Goal: Navigation & Orientation: Find specific page/section

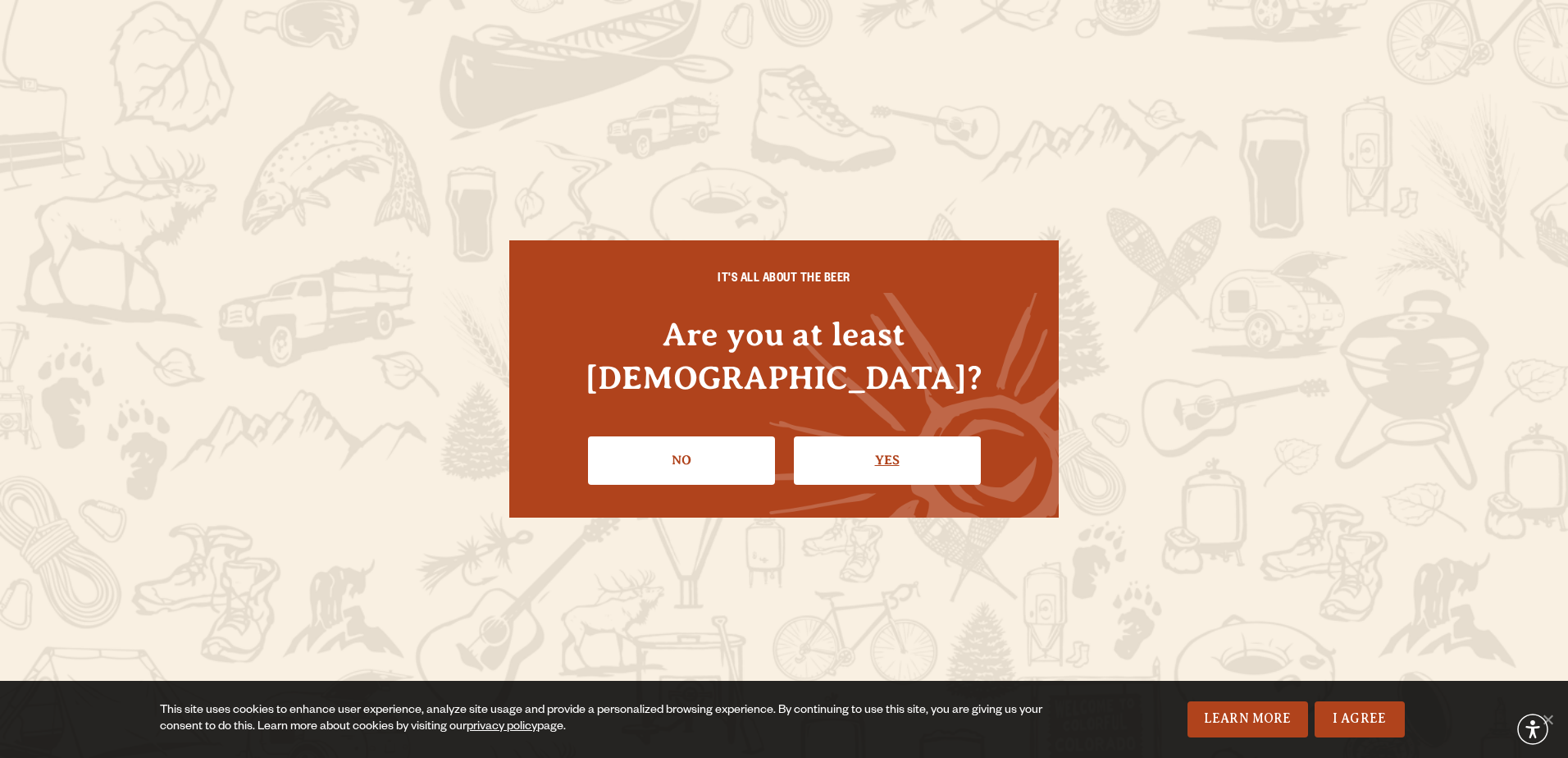
click at [870, 443] on link "Yes" at bounding box center [887, 460] width 187 height 47
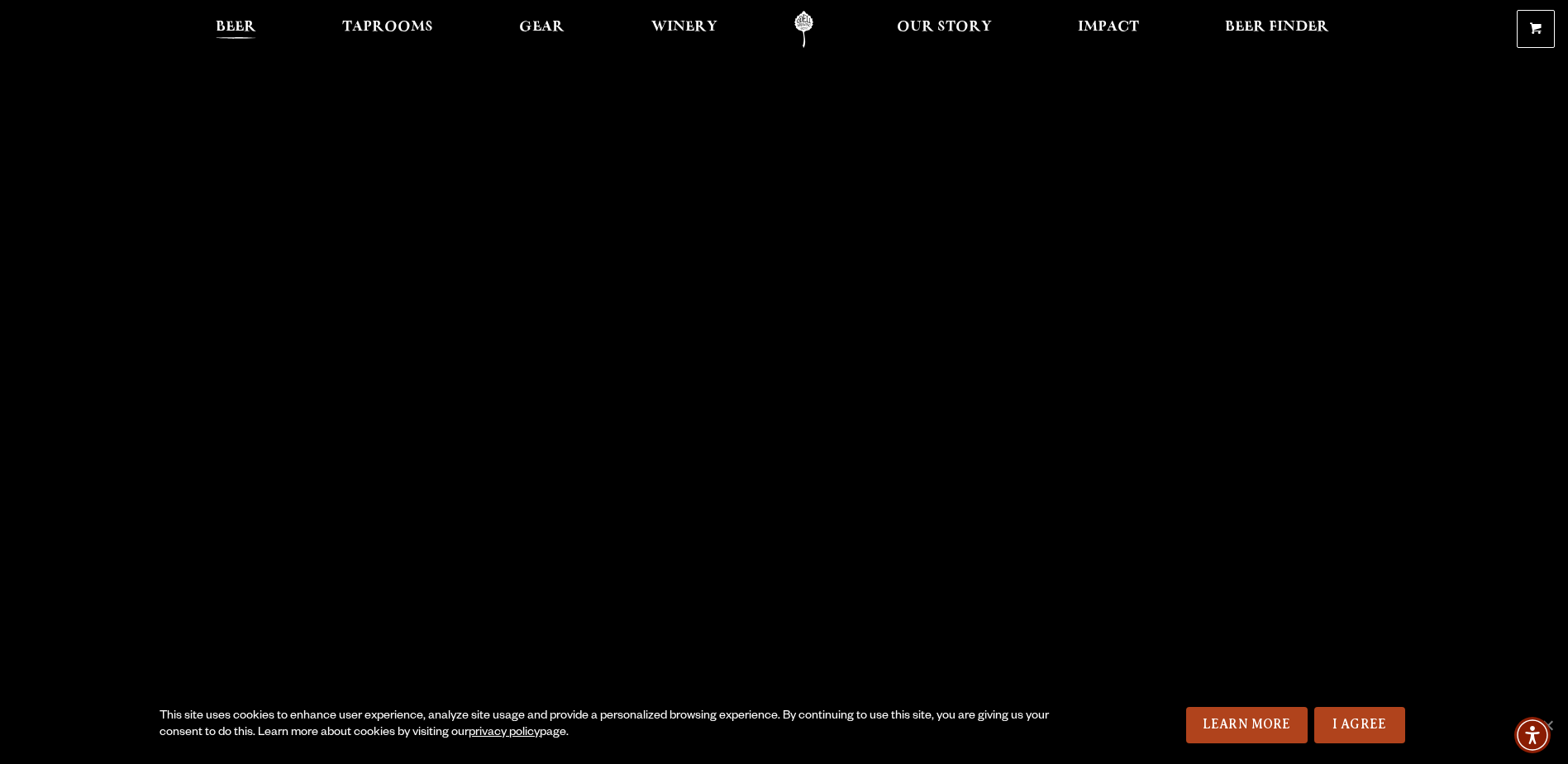
click at [233, 32] on span "Beer" at bounding box center [236, 26] width 40 height 13
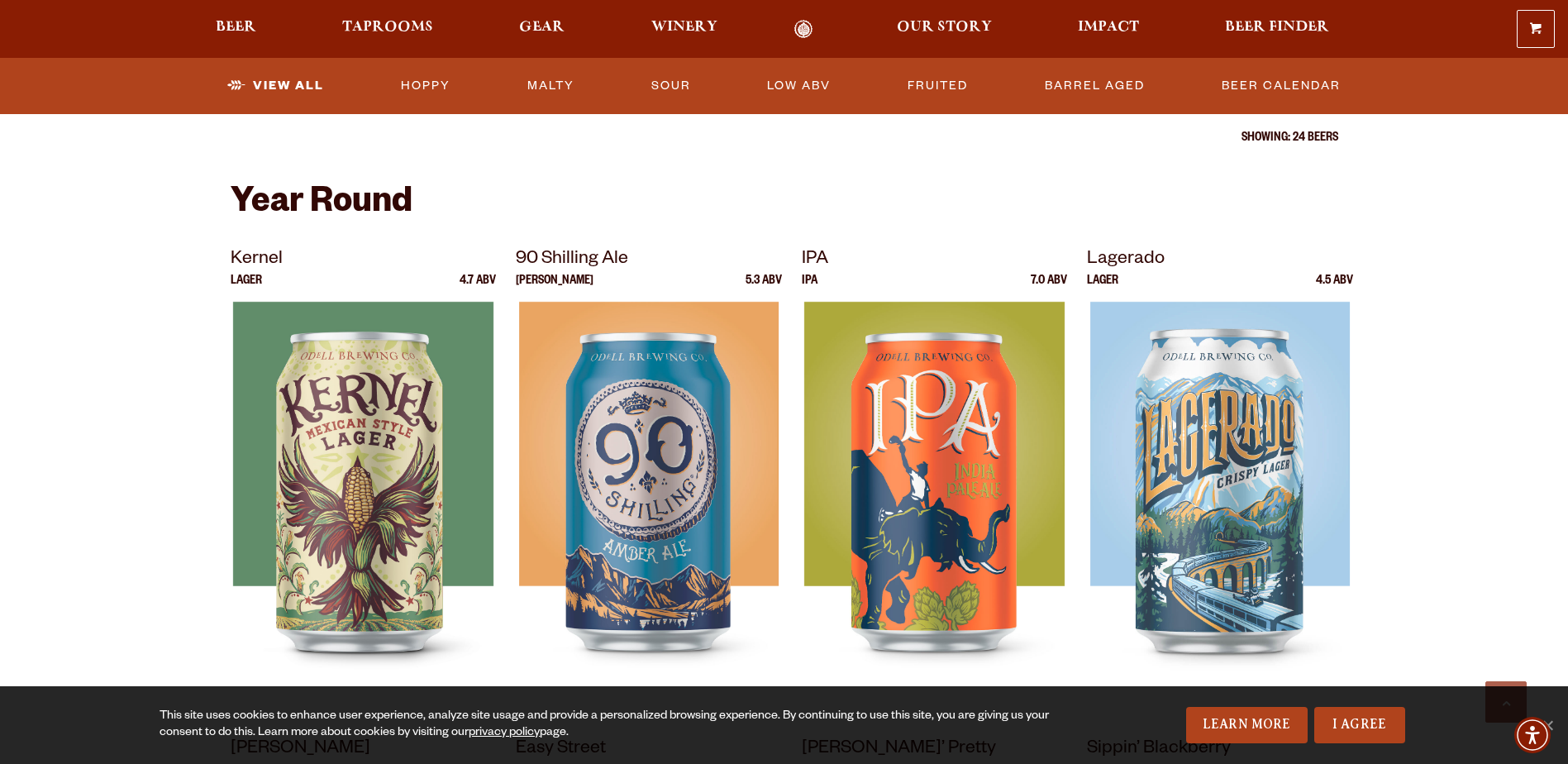
scroll to position [661, 0]
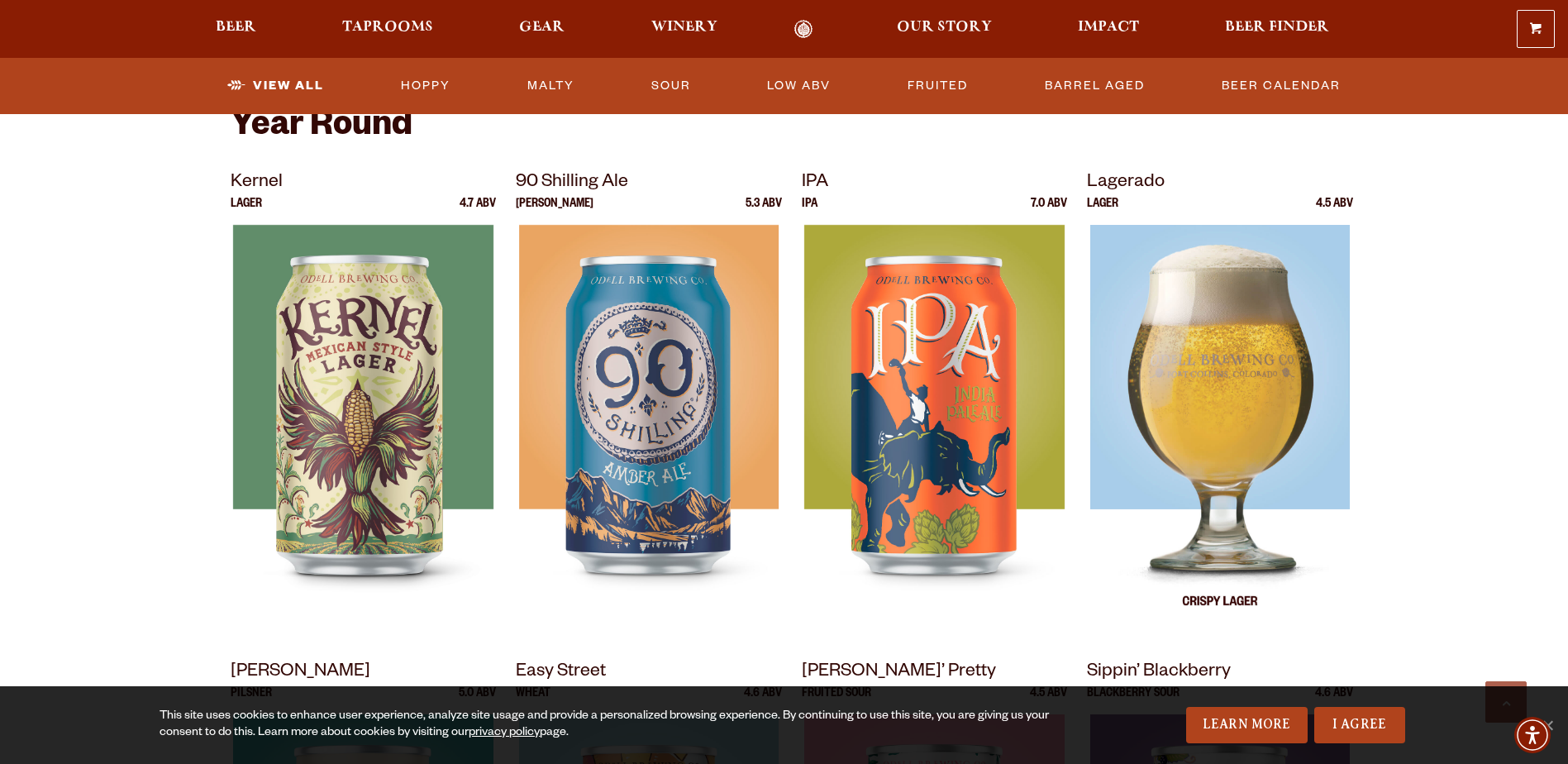
click at [1192, 397] on img at bounding box center [1220, 432] width 260 height 414
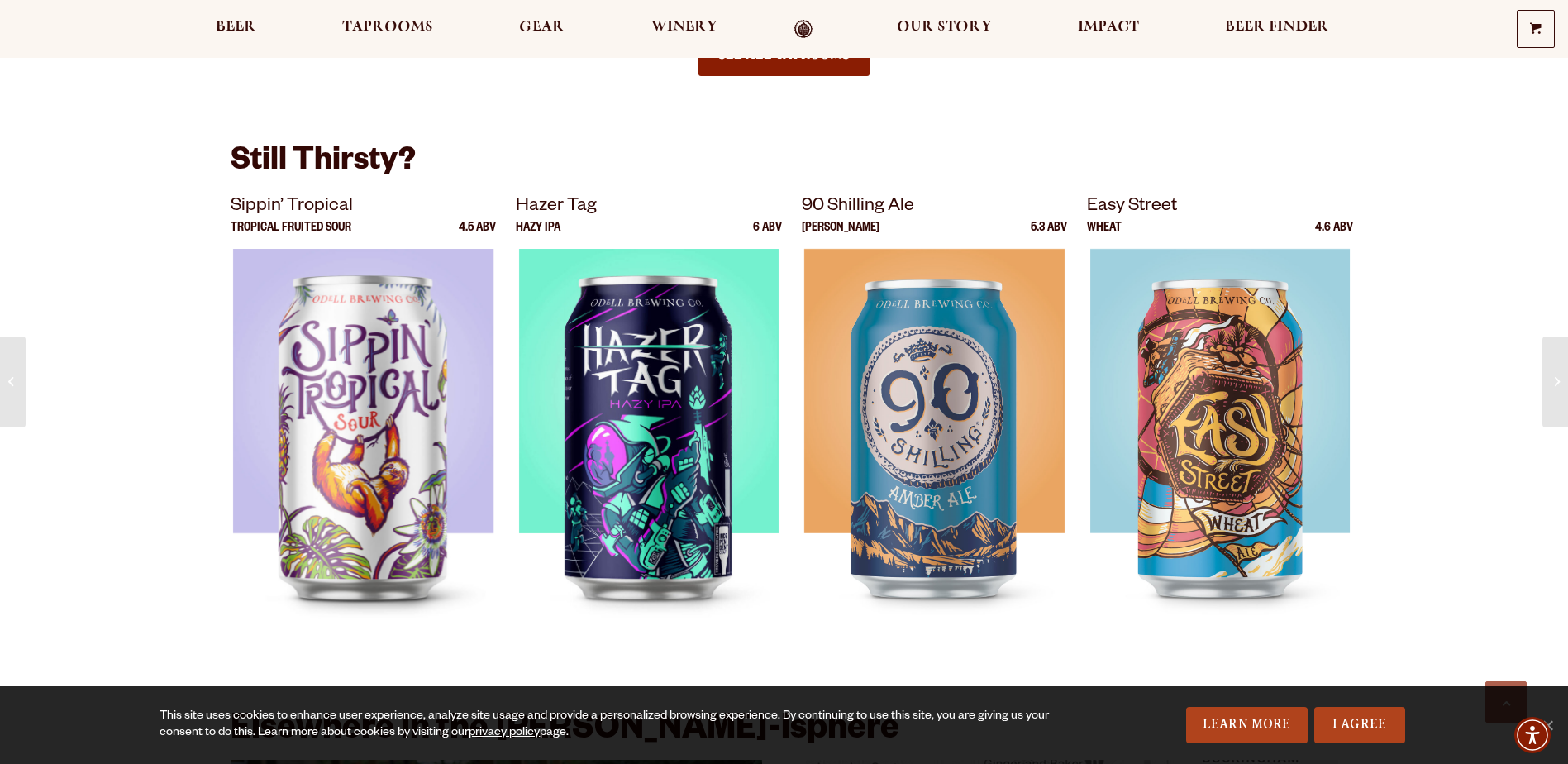
scroll to position [1158, 0]
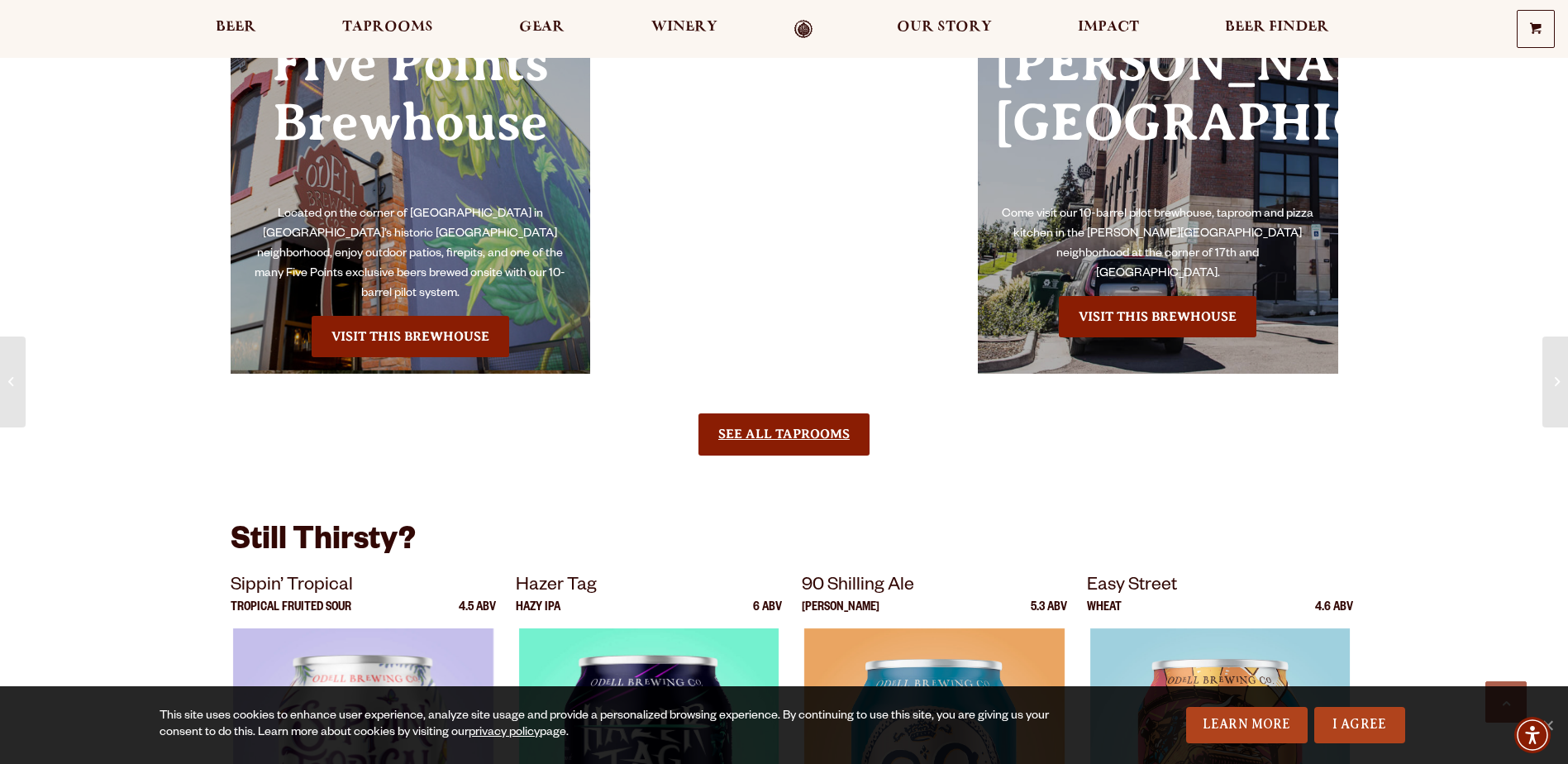
click at [762, 414] on link "See All Taprooms" at bounding box center [784, 434] width 171 height 41
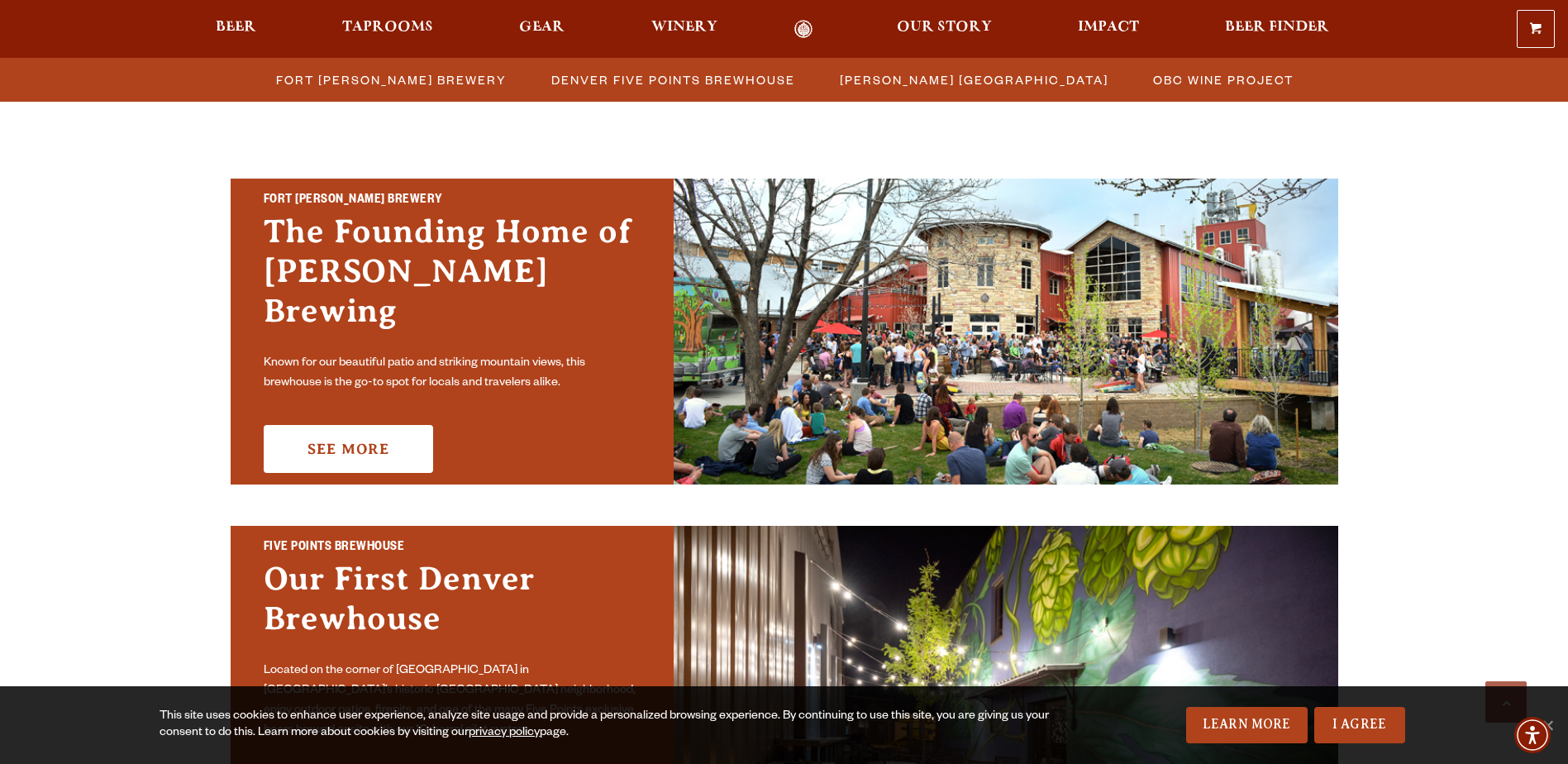
scroll to position [497, 0]
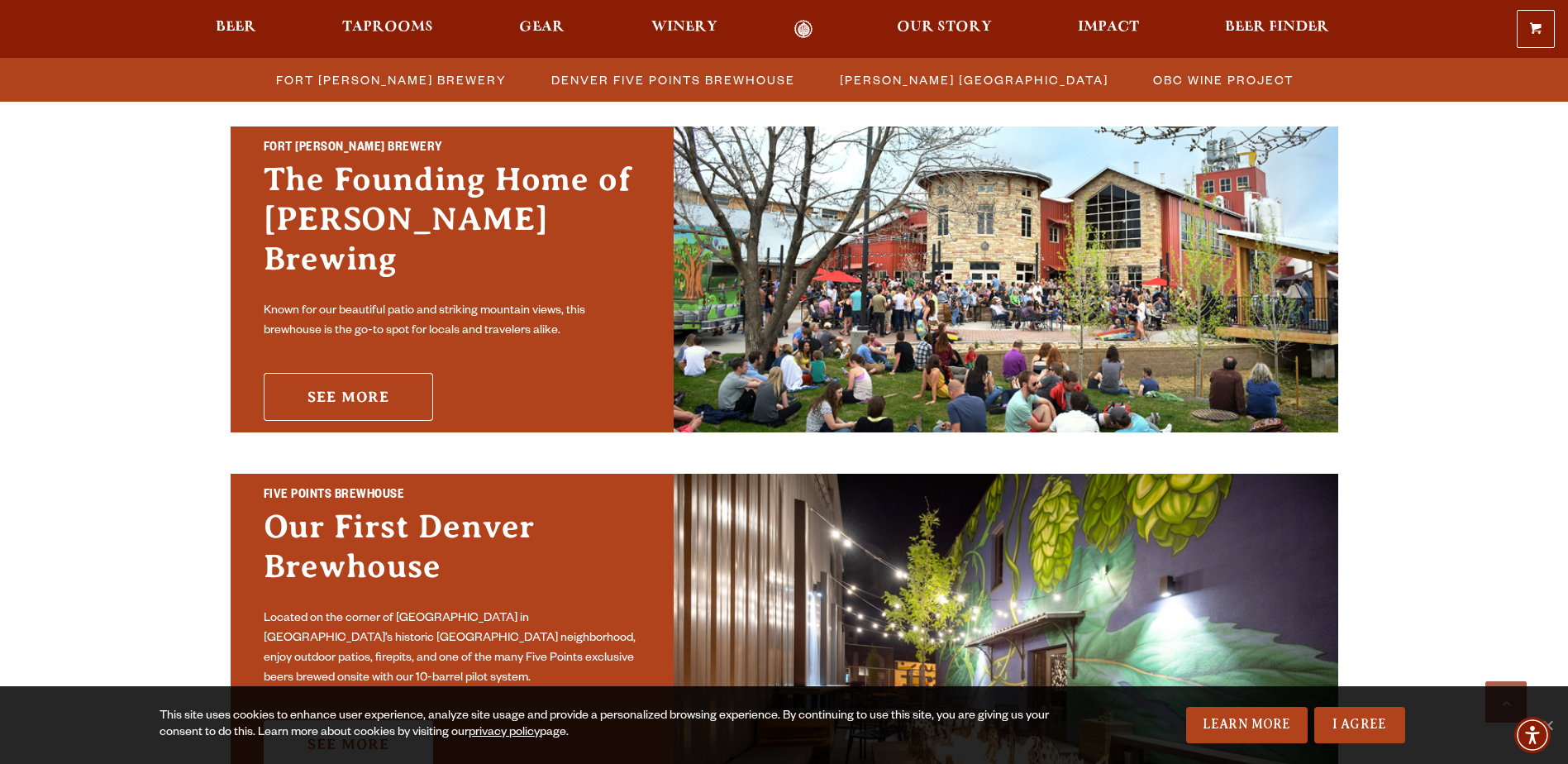
click at [305, 373] on link "See More" at bounding box center [348, 397] width 169 height 48
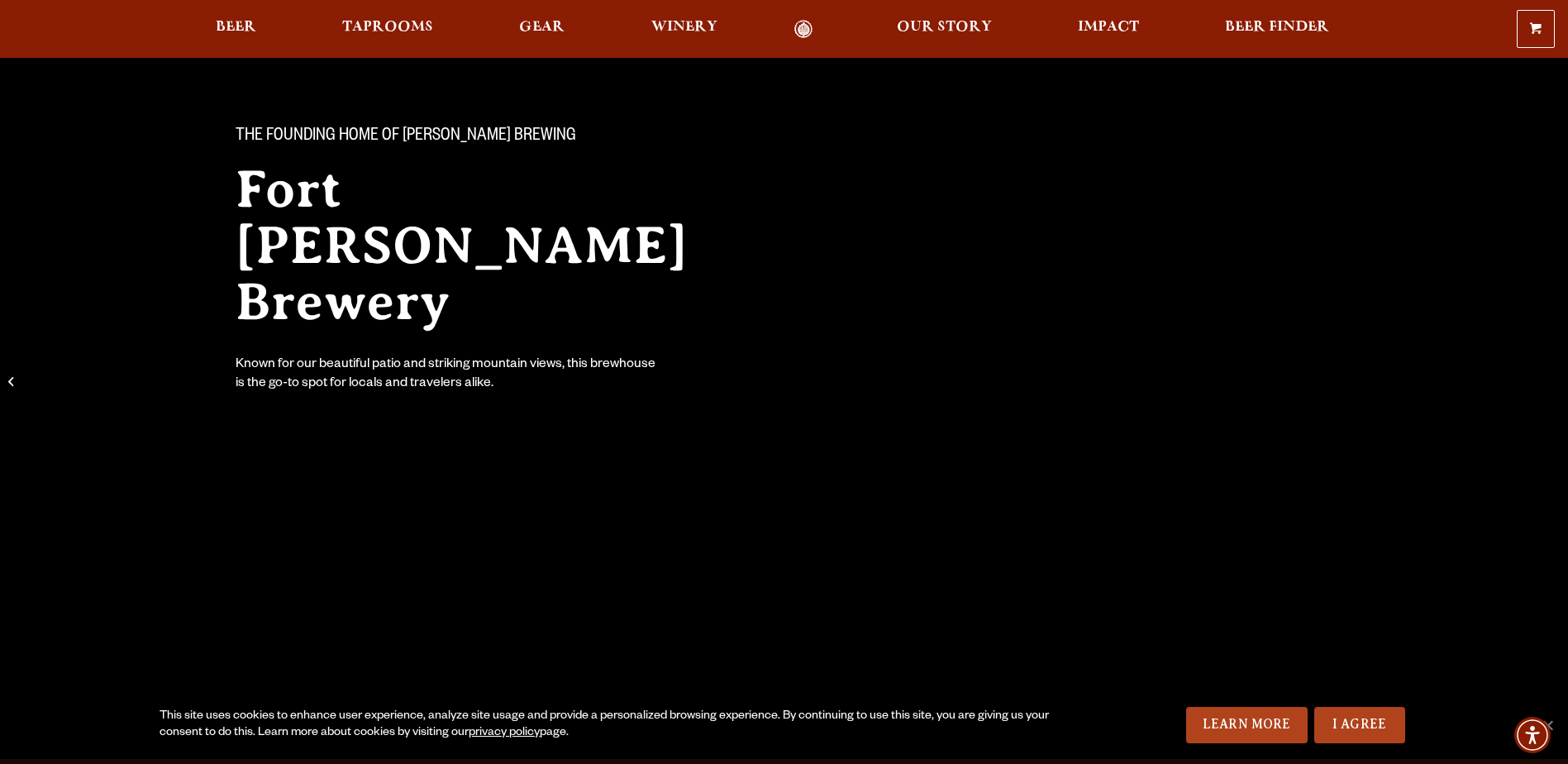
scroll to position [83, 0]
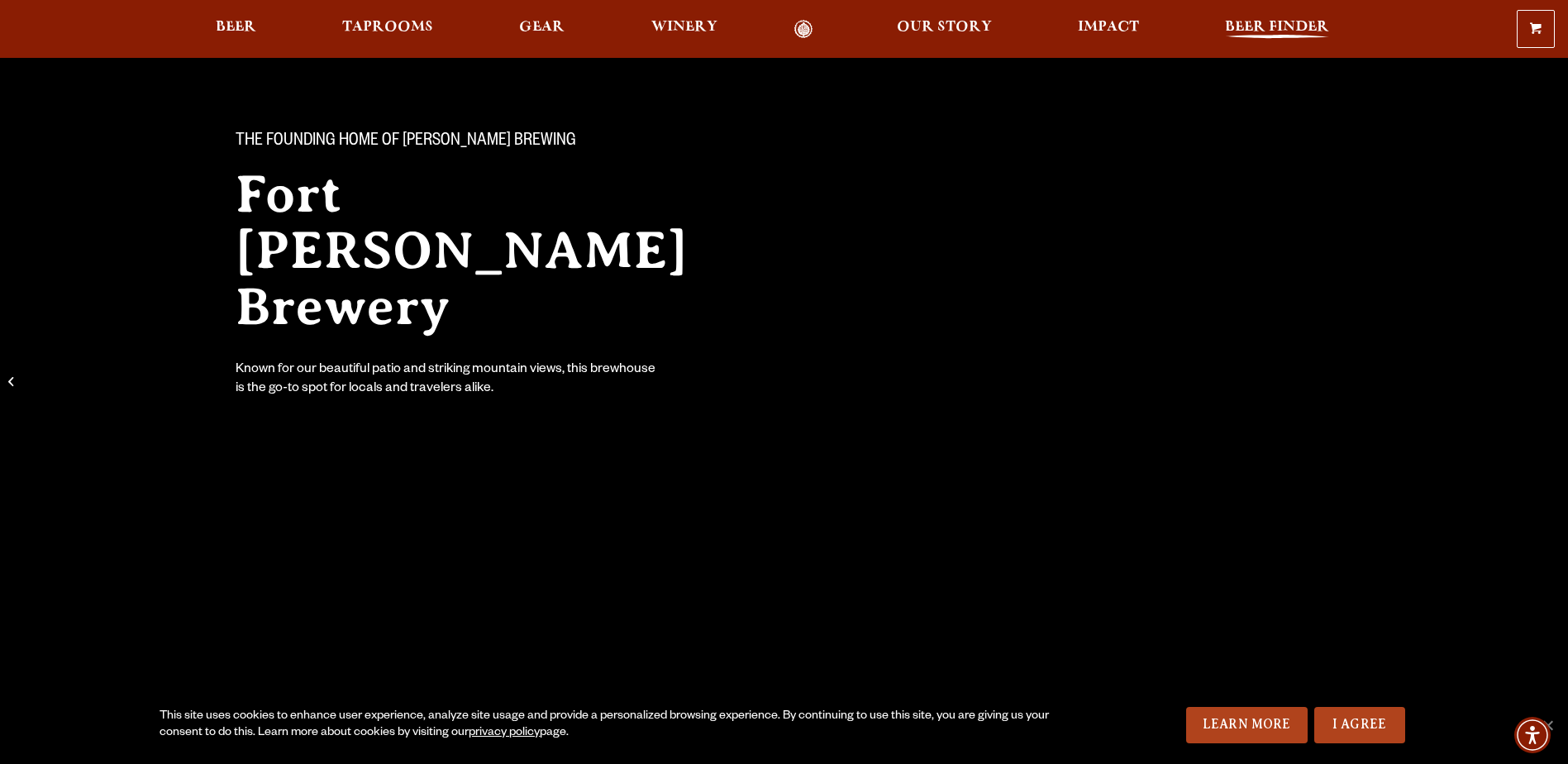
click at [1227, 27] on span "Beer Finder" at bounding box center [1277, 26] width 104 height 13
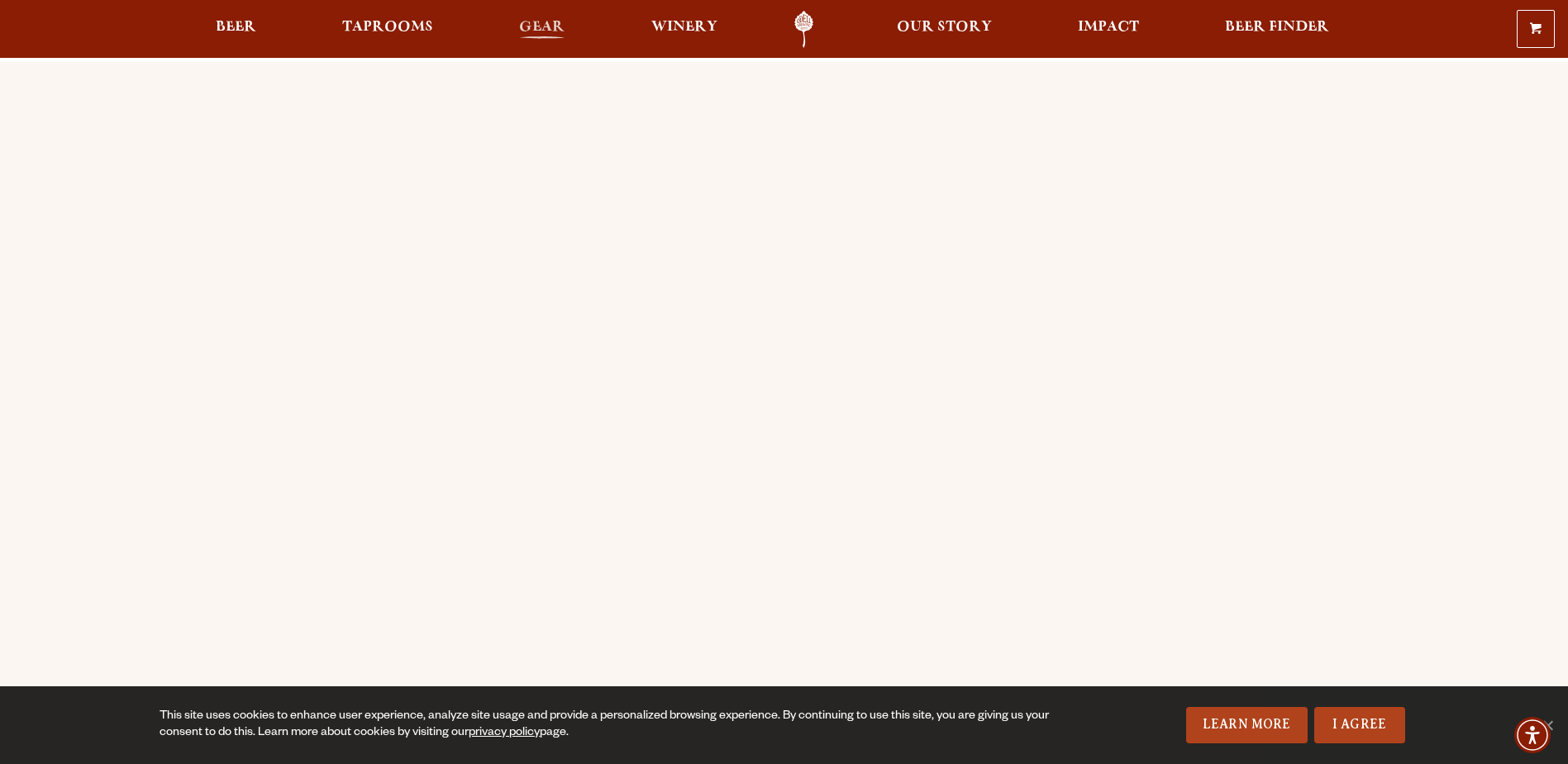
click at [553, 25] on span "Gear" at bounding box center [541, 26] width 45 height 13
